Goal: Transaction & Acquisition: Purchase product/service

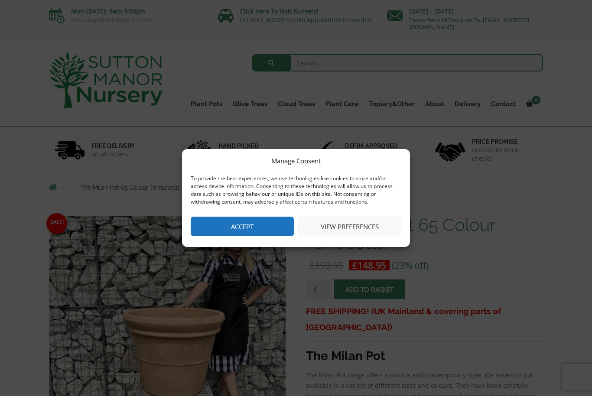
click at [220, 226] on button "Accept" at bounding box center [242, 227] width 103 height 20
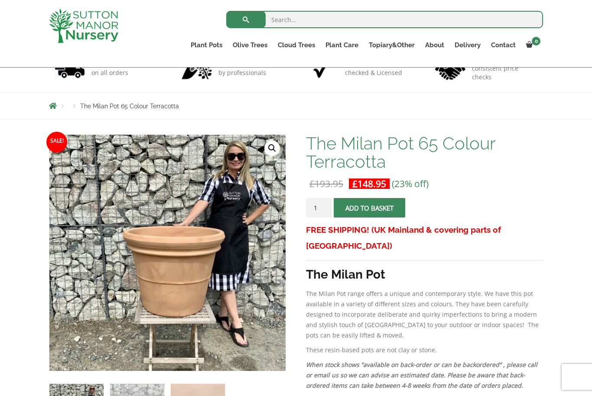
scroll to position [65, 0]
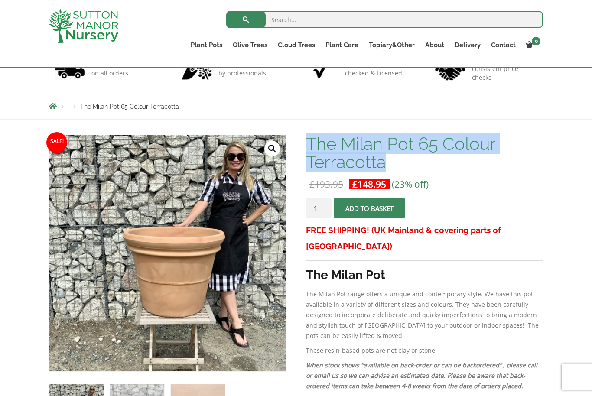
click at [508, 48] on link "Contact" at bounding box center [503, 45] width 35 height 12
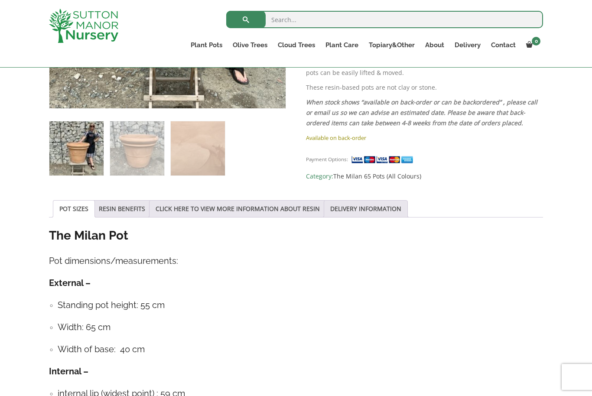
scroll to position [360, 0]
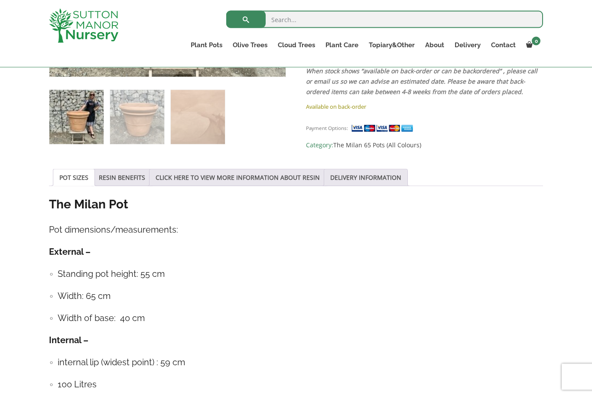
click at [384, 124] on img at bounding box center [383, 128] width 65 height 9
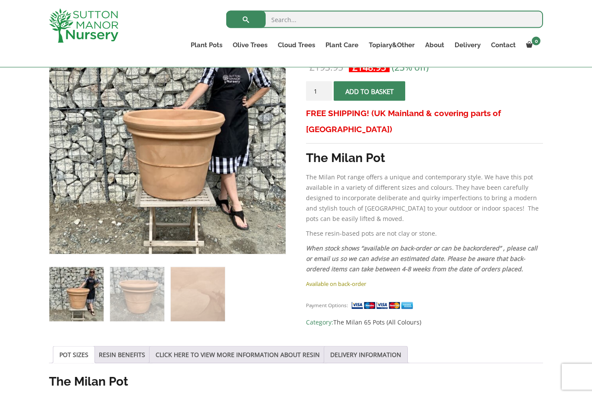
scroll to position [176, 0]
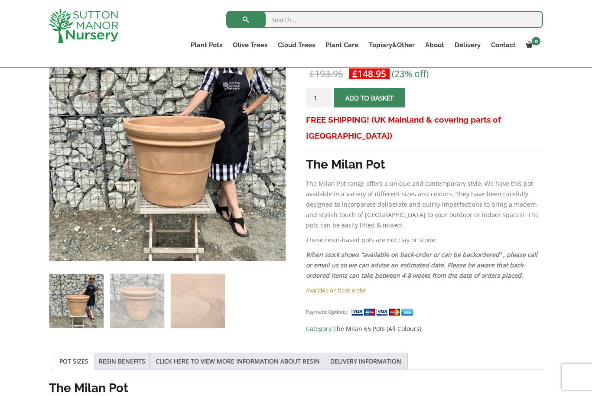
click at [261, 306] on ol at bounding box center [167, 294] width 237 height 67
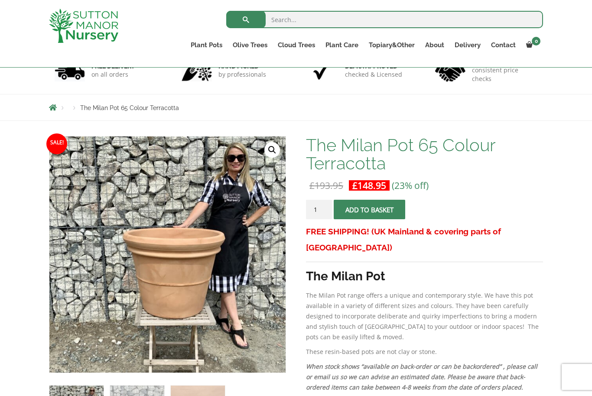
scroll to position [63, 0]
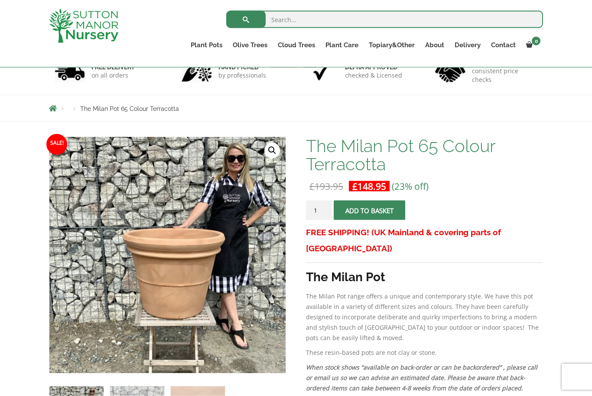
click at [331, 212] on input "1" at bounding box center [319, 211] width 26 height 20
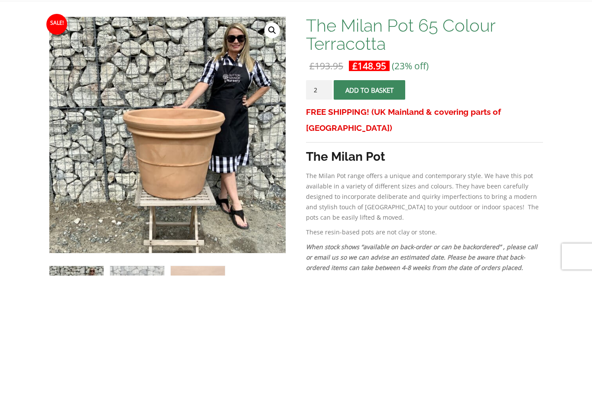
type input "2"
click at [372, 201] on button "Add to basket" at bounding box center [370, 211] width 72 height 20
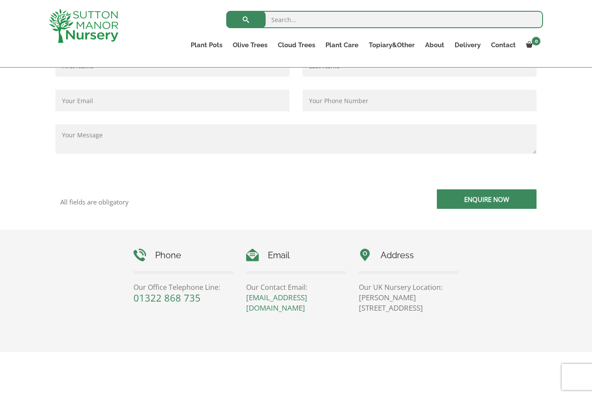
scroll to position [243, 0]
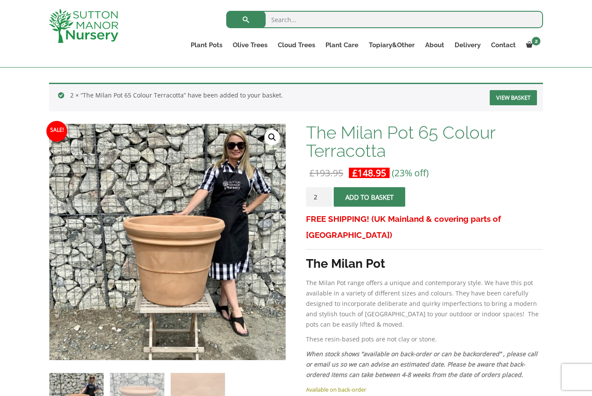
scroll to position [120, 0]
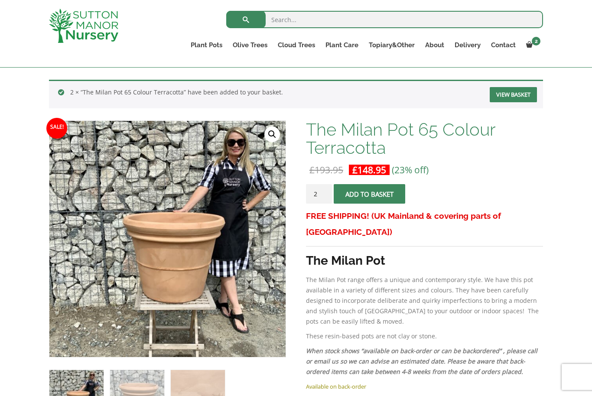
click at [510, 94] on link "View basket" at bounding box center [513, 94] width 47 height 15
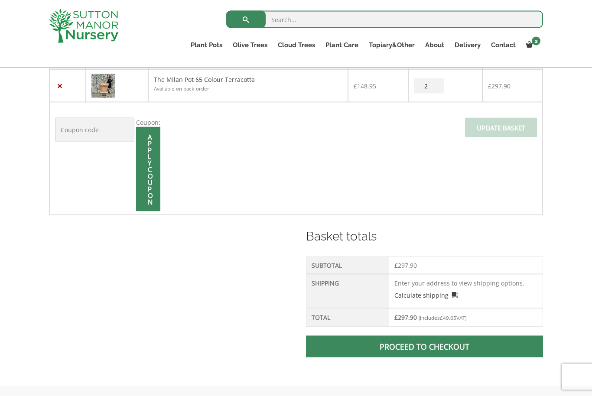
scroll to position [208, 0]
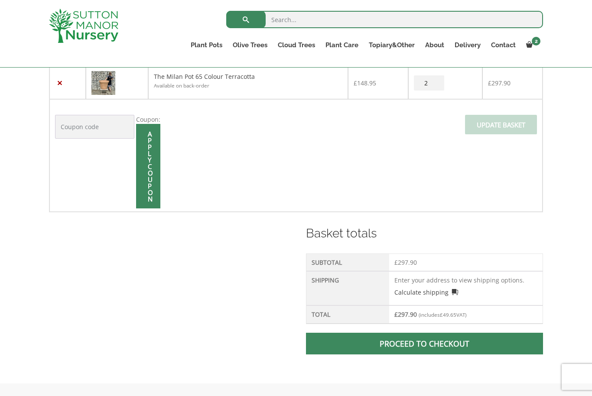
click at [425, 291] on link "Calculate shipping" at bounding box center [426, 292] width 64 height 9
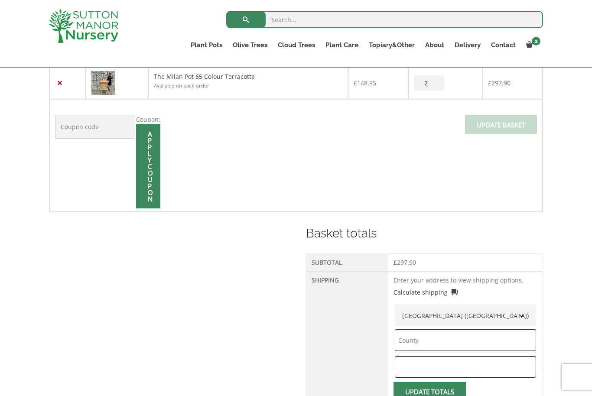
click at [404, 370] on input "text" at bounding box center [465, 367] width 141 height 22
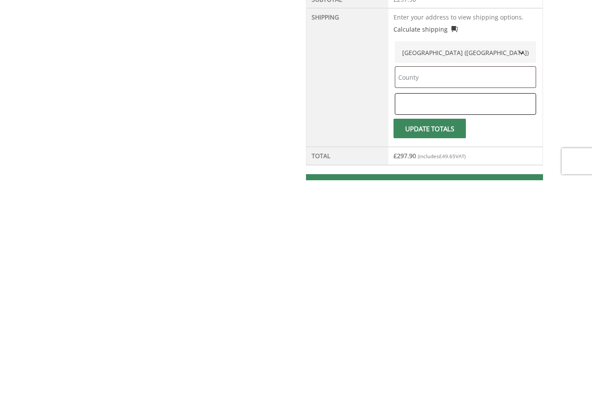
type input "YO62 7HA"
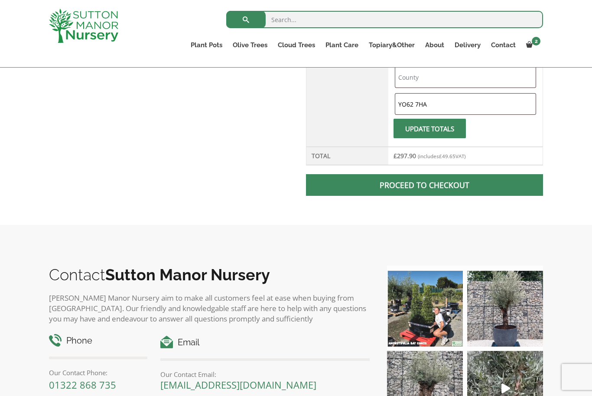
click at [417, 126] on button "Update totals" at bounding box center [430, 129] width 72 height 20
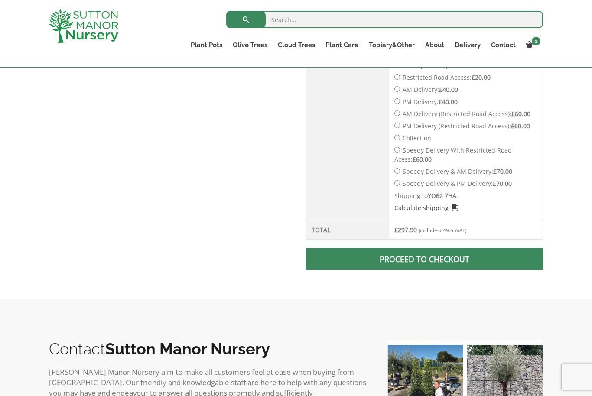
click at [370, 258] on link "Proceed to checkout" at bounding box center [424, 259] width 237 height 22
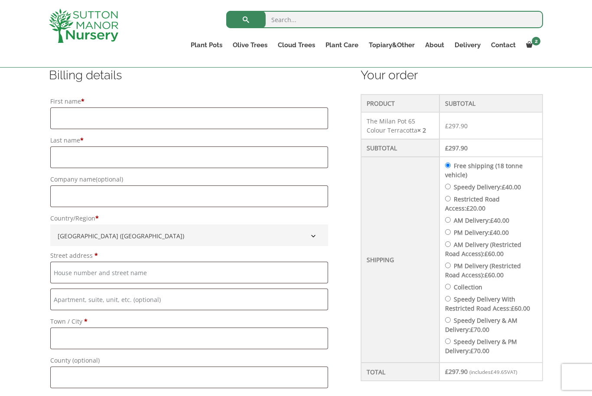
scroll to position [250, 0]
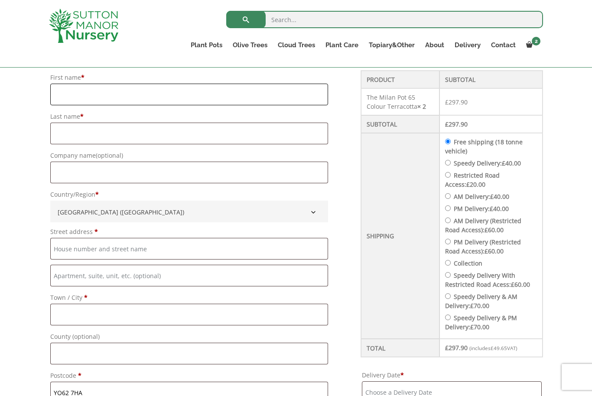
click at [64, 92] on input "First name *" at bounding box center [189, 95] width 278 height 22
type input "[PERSON_NAME]"
type input "Overington"
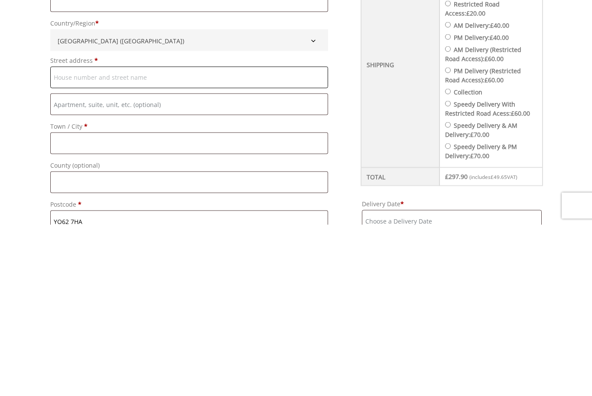
click at [71, 238] on input "Street address *" at bounding box center [189, 249] width 278 height 22
type input "Elder Barn"
type input "[GEOGRAPHIC_DATA]"
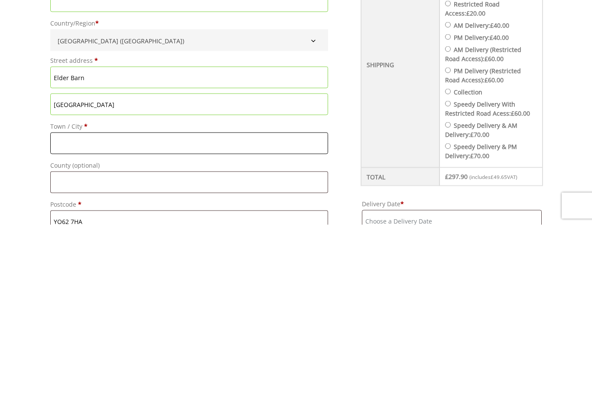
type input "Fadmoor, [GEOGRAPHIC_DATA]"
type input "[GEOGRAPHIC_DATA]"
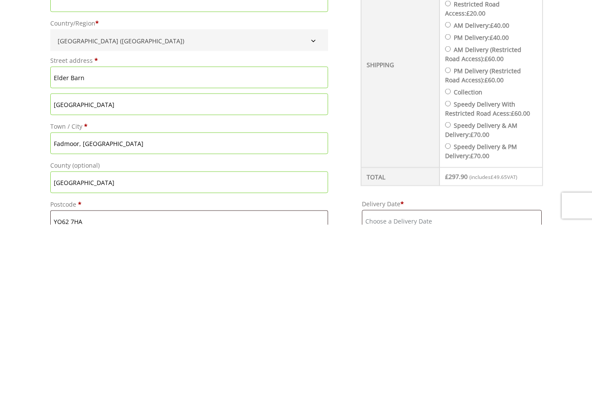
type input "Elder Barn"
type input "[GEOGRAPHIC_DATA]"
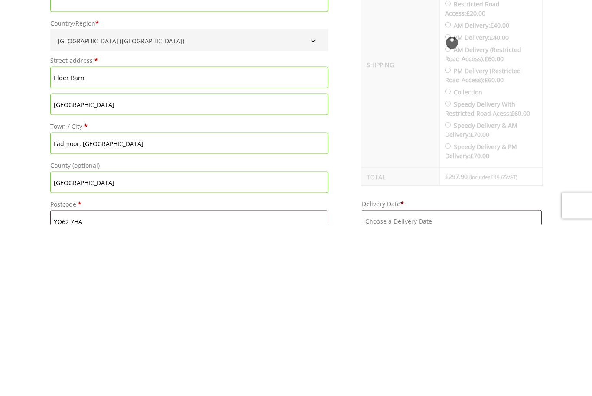
type input "Fadmoor, [GEOGRAPHIC_DATA]"
type input "[GEOGRAPHIC_DATA]"
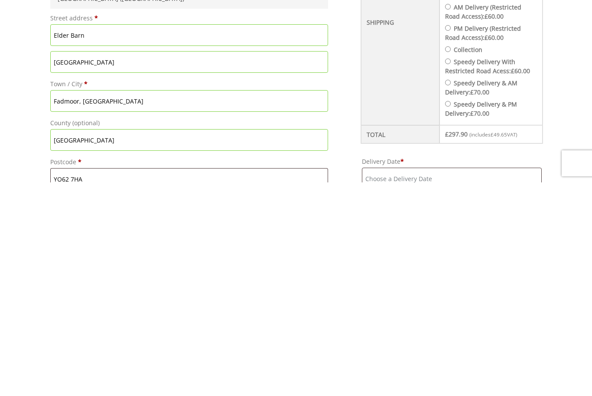
click at [137, 265] on input "[GEOGRAPHIC_DATA]" at bounding box center [189, 276] width 278 height 22
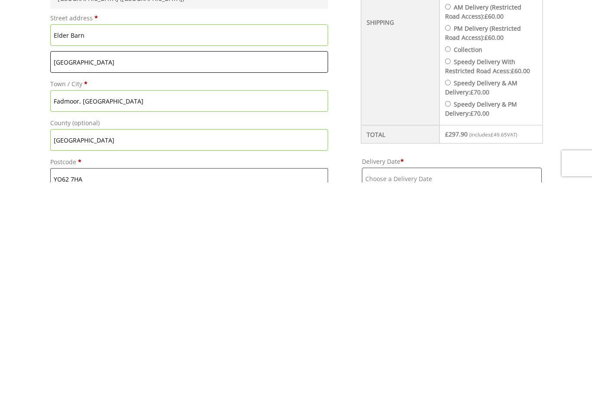
type input "[GEOGRAPHIC_DATA]"
click at [142, 304] on input "Fadmoor, [GEOGRAPHIC_DATA]" at bounding box center [189, 315] width 278 height 22
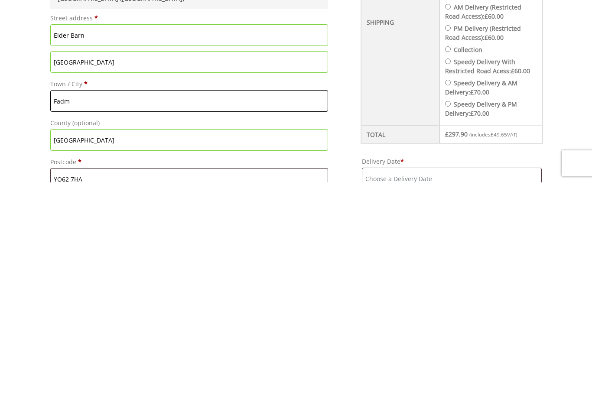
type input "Fad"
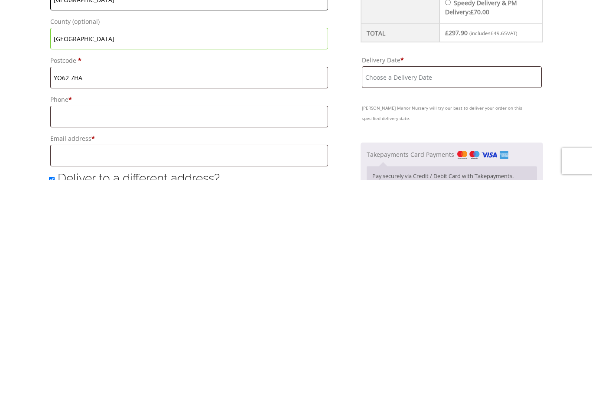
scroll to position [349, 0]
type input "York"
click at [59, 321] on input "Phone *" at bounding box center [189, 332] width 278 height 22
type input "07917547097"
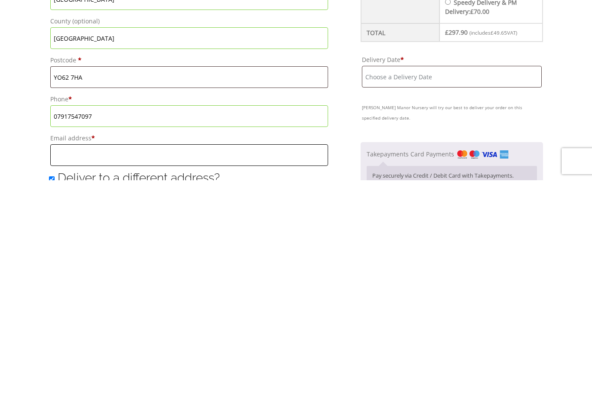
click at [55, 360] on input "Email address *" at bounding box center [189, 371] width 278 height 22
type input "michelle@uberpeople.co.uk"
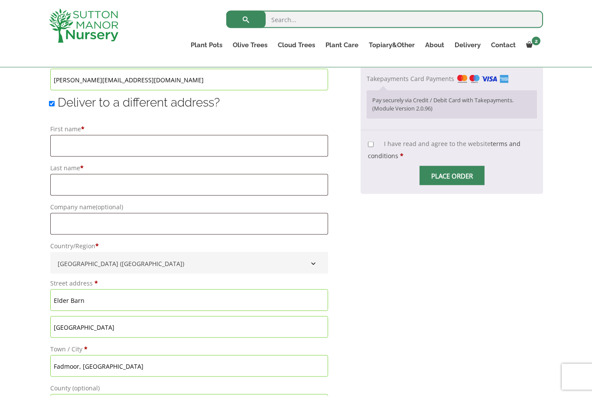
scroll to position [638, 0]
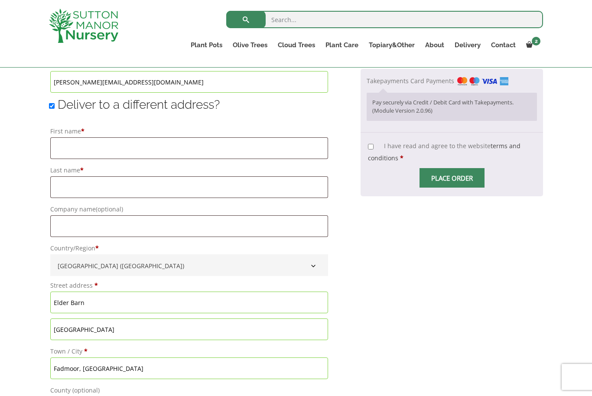
click at [49, 107] on input "Deliver to a different address?" at bounding box center [52, 106] width 6 height 6
checkbox input "false"
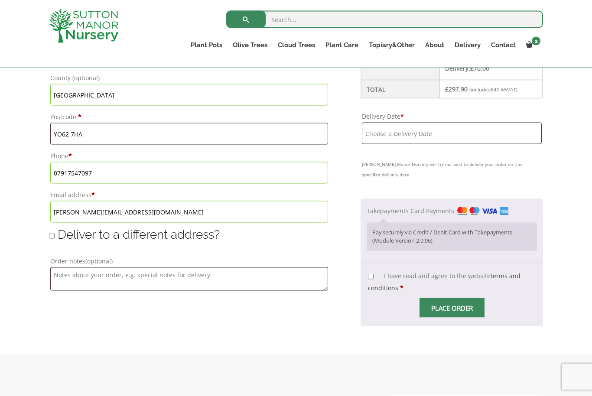
scroll to position [510, 0]
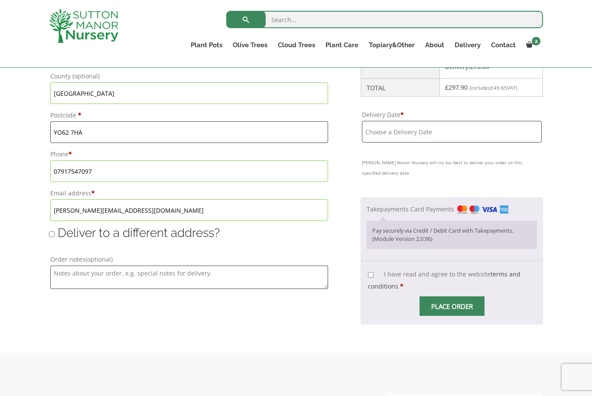
click at [368, 272] on input "I have read and agree to the website terms and conditions *" at bounding box center [371, 275] width 6 height 6
checkbox input "true"
click at [439, 302] on input "Place order" at bounding box center [452, 306] width 65 height 20
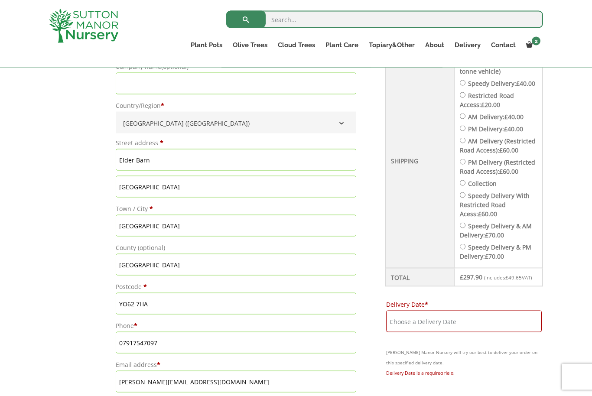
scroll to position [339, 0]
click at [405, 322] on input "Delivery Date *" at bounding box center [464, 321] width 156 height 22
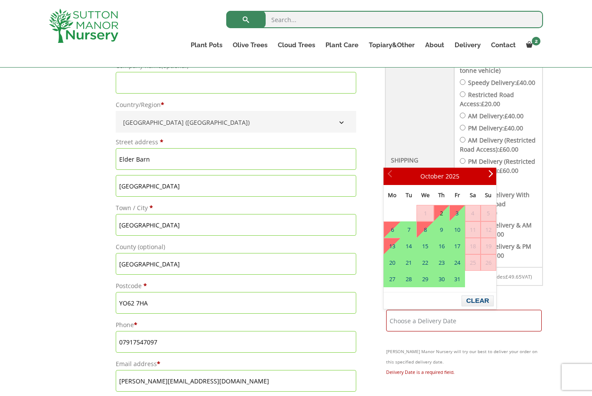
click at [425, 212] on span "1" at bounding box center [425, 213] width 16 height 16
click at [448, 218] on link "2" at bounding box center [441, 213] width 15 height 16
type input "[DATE]"
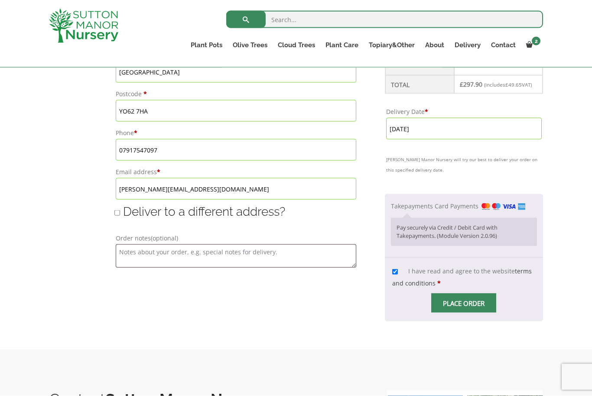
scroll to position [532, 0]
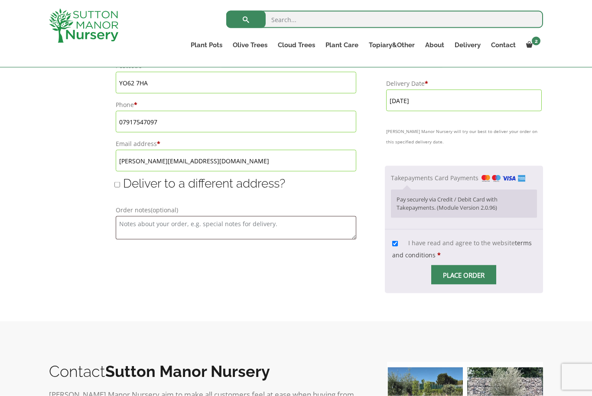
click at [459, 279] on input "Place order" at bounding box center [463, 275] width 65 height 20
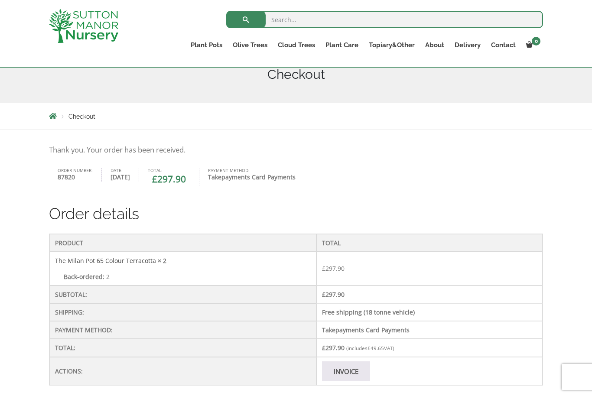
scroll to position [111, 0]
